Goal: Contribute content

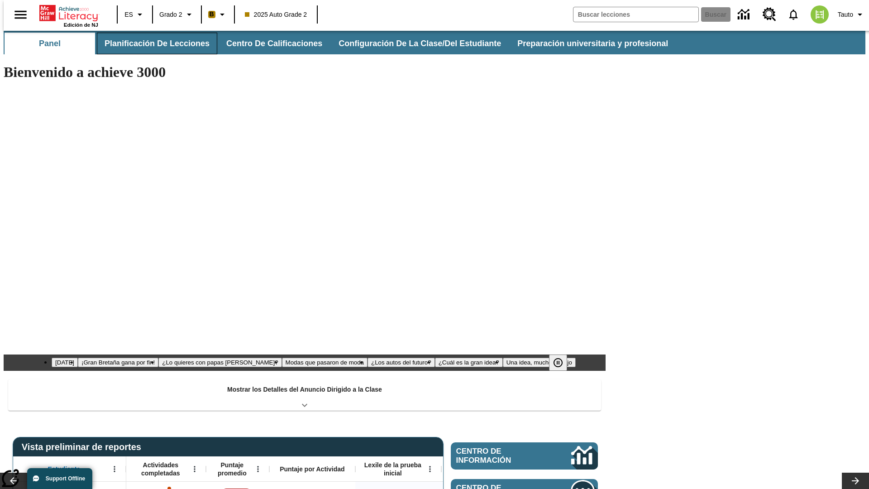
click at [152, 43] on button "Planificación de lecciones" at bounding box center [157, 44] width 120 height 22
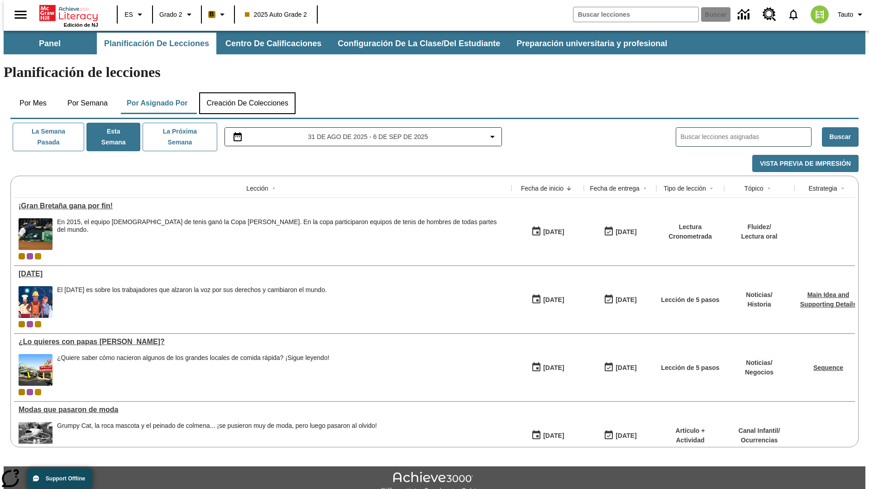
click at [247, 92] on button "Creación de colecciones" at bounding box center [247, 103] width 96 height 22
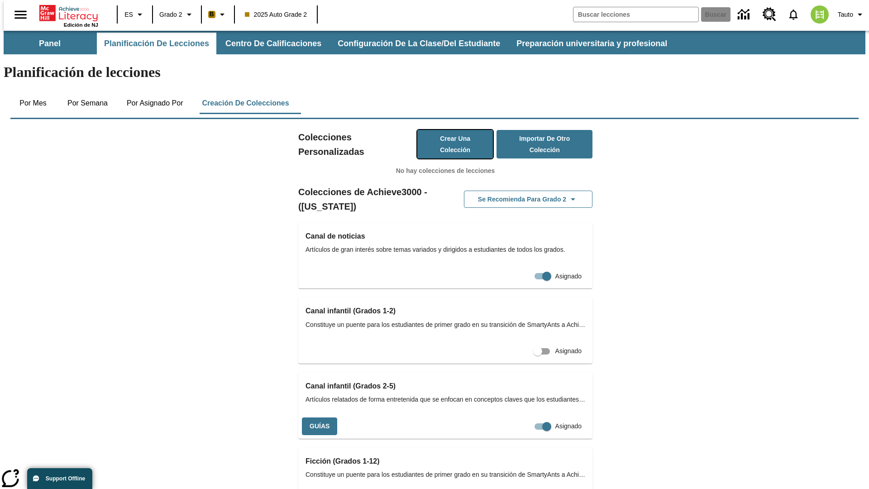
click at [446, 130] on button "Crear una colección" at bounding box center [455, 144] width 76 height 29
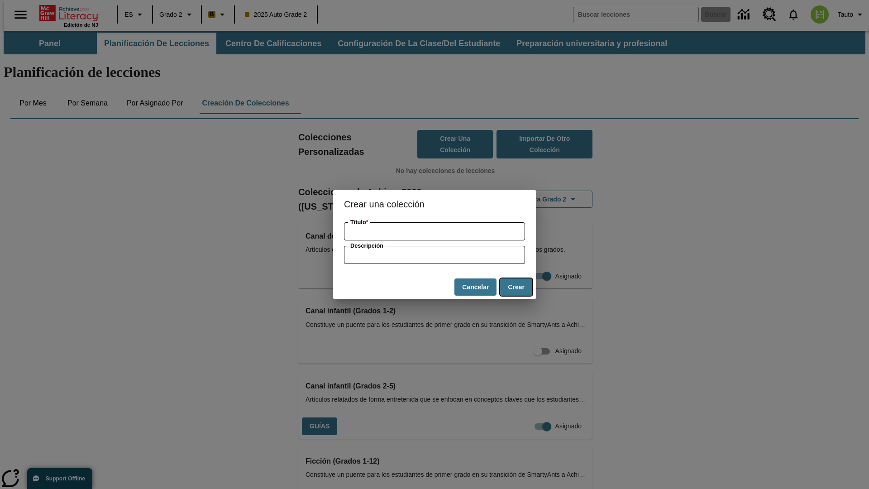
click at [516, 287] on button "Crear" at bounding box center [516, 287] width 32 height 18
type input "Practical Frozen Soap"
type input "some collection description"
click at [516, 287] on button "Crear" at bounding box center [516, 287] width 32 height 18
